Goal: Transaction & Acquisition: Purchase product/service

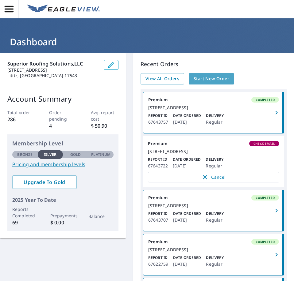
click at [212, 78] on span "Start New Order" at bounding box center [211, 79] width 36 height 8
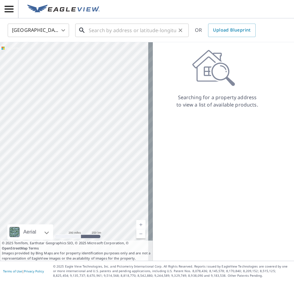
click at [102, 29] on input "text" at bounding box center [132, 30] width 87 height 17
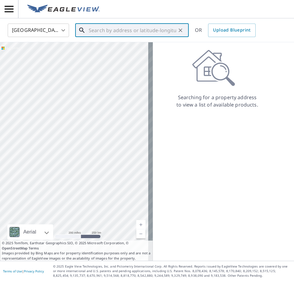
paste input "[STREET_ADDRESS][PERSON_NAME]"
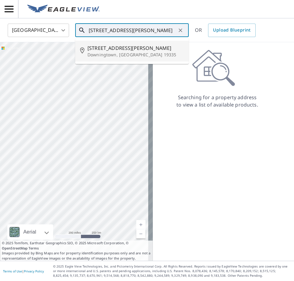
click at [144, 52] on p "Downingtown, [GEOGRAPHIC_DATA] 19335" at bounding box center [135, 55] width 96 height 6
type input "[STREET_ADDRESS][PERSON_NAME][PERSON_NAME]"
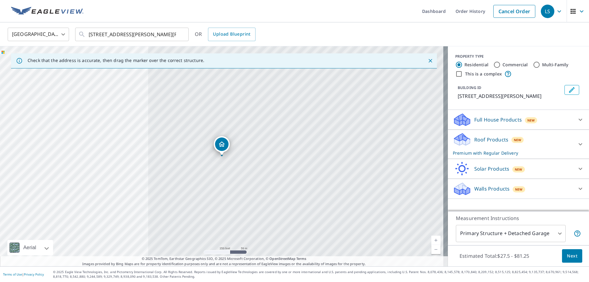
click at [293, 233] on body "LS LS Dashboard Order History Cancel Order LS United States [GEOGRAPHIC_DATA] ​…" at bounding box center [294, 141] width 589 height 282
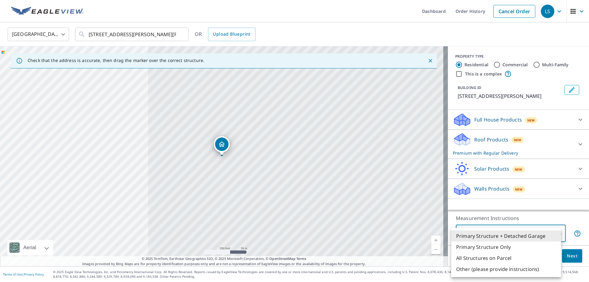
click at [293, 29] on div at bounding box center [294, 141] width 589 height 282
click at [293, 236] on body "LS LS Dashboard Order History Cancel Order LS United States [GEOGRAPHIC_DATA] ​…" at bounding box center [294, 141] width 589 height 282
click at [293, 255] on div at bounding box center [294, 141] width 589 height 282
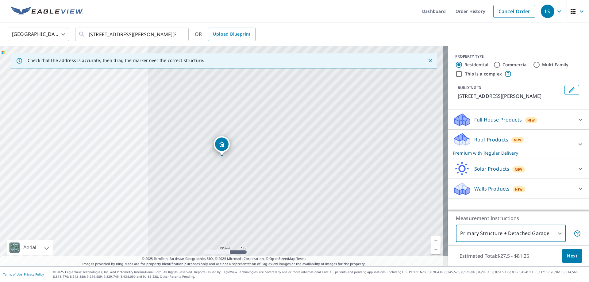
click at [293, 257] on span "Next" at bounding box center [572, 256] width 10 height 8
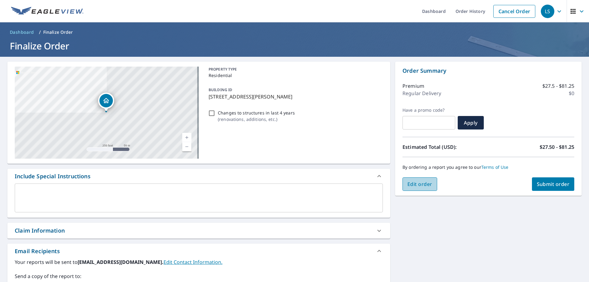
click at [293, 186] on span "Edit order" at bounding box center [419, 184] width 25 height 7
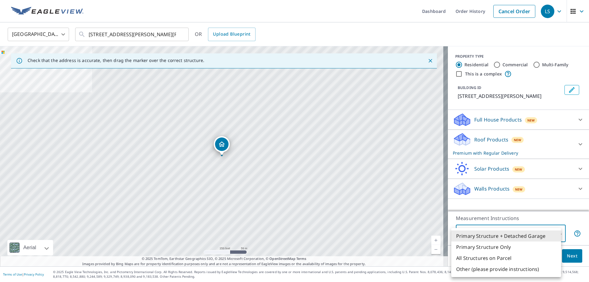
click at [293, 234] on body "LS LS Dashboard Order History Cancel Order LS United States [GEOGRAPHIC_DATA] ​…" at bounding box center [294, 141] width 589 height 282
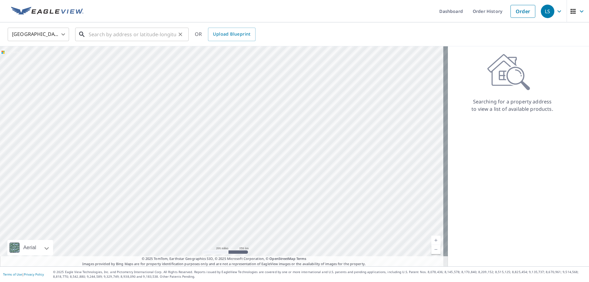
click at [101, 34] on input "text" at bounding box center [132, 34] width 87 height 17
paste input "[STREET_ADDRESS][PERSON_NAME]"
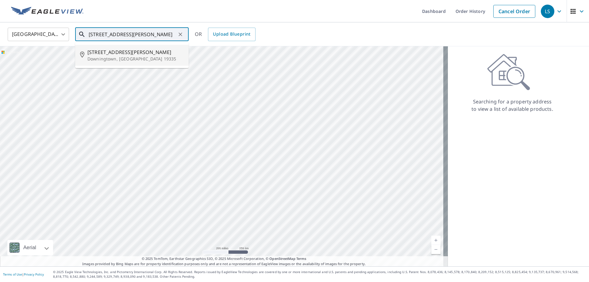
click at [134, 56] on p "Downingtown, [GEOGRAPHIC_DATA] 19335" at bounding box center [135, 59] width 96 height 6
type input "[STREET_ADDRESS][PERSON_NAME][PERSON_NAME]"
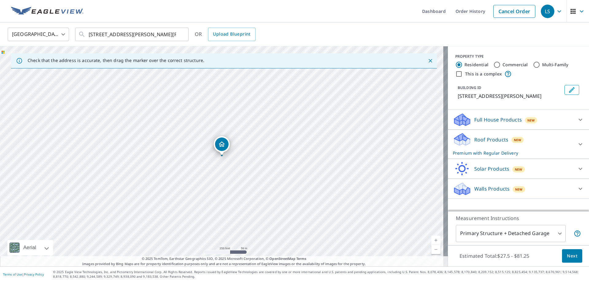
click at [568, 254] on span "Next" at bounding box center [572, 256] width 10 height 8
